Goal: Check status: Check status

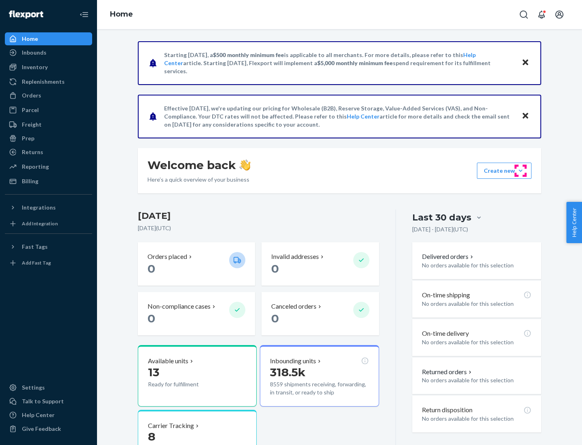
click at [521, 171] on button "Create new Create new inbound Create new order Create new product" at bounding box center [504, 171] width 55 height 16
click at [34, 53] on div "Inbounds" at bounding box center [34, 53] width 25 height 8
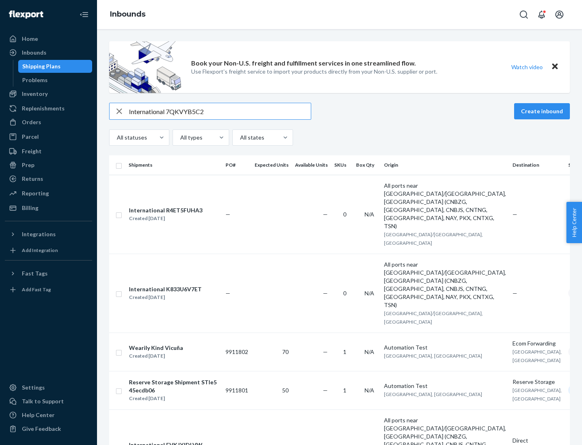
type input "International 7QKVYB5C29"
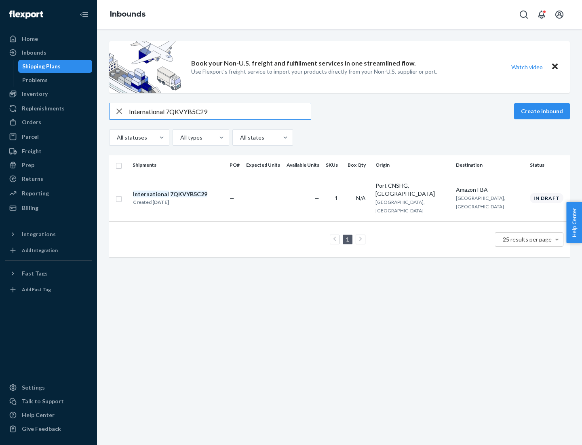
click at [184, 198] on div "Created [DATE]" at bounding box center [170, 202] width 74 height 8
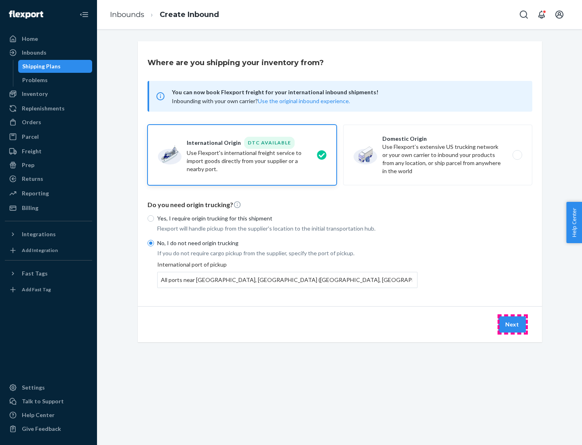
click at [513, 324] on button "Next" at bounding box center [513, 324] width 28 height 16
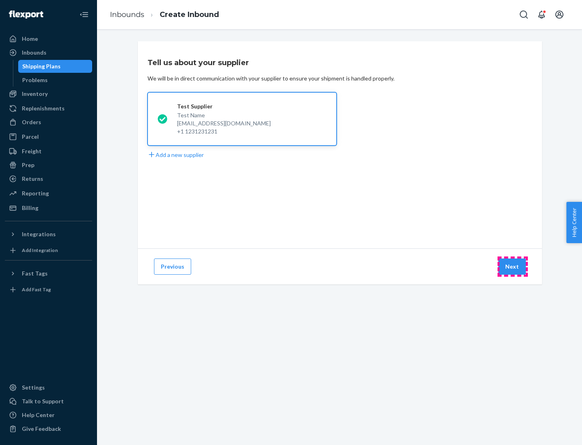
click at [513, 267] on button "Next" at bounding box center [513, 266] width 28 height 16
